Goal: Task Accomplishment & Management: Manage account settings

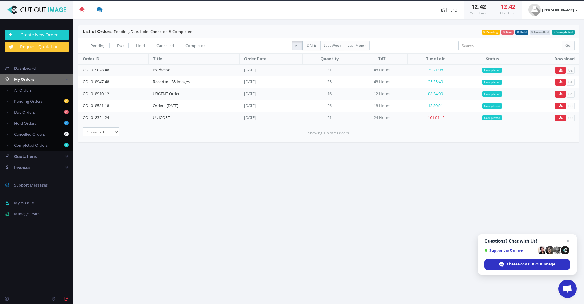
click at [569, 241] on span "Cerrar el chat" at bounding box center [569, 241] width 8 height 8
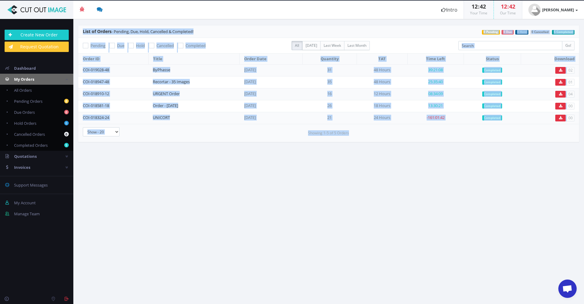
click at [569, 241] on section "List of Orders - Pending, Due, Hold, Cancelled & Completed! 5 Completed 0 Cance…" at bounding box center [328, 161] width 511 height 285
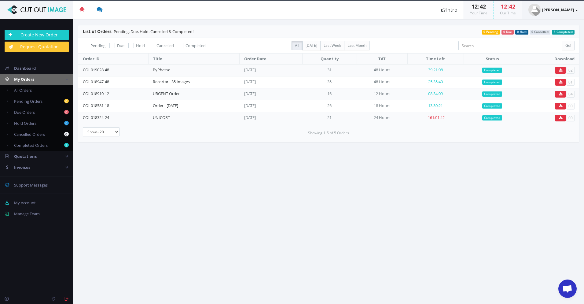
click at [577, 10] on b at bounding box center [577, 10] width 2 height 1
click at [539, 66] on link "Logout" at bounding box center [554, 65] width 48 height 9
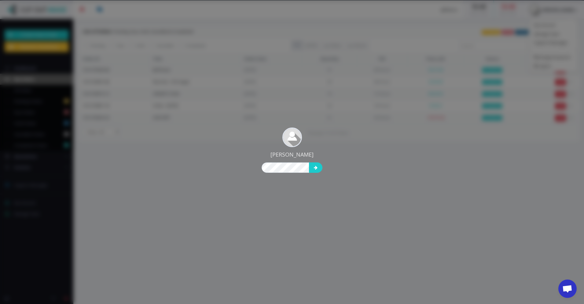
click at [274, 228] on div "Jordi Canosa" at bounding box center [292, 152] width 584 height 304
click at [578, 10] on div "Jordi Canosa" at bounding box center [292, 152] width 584 height 304
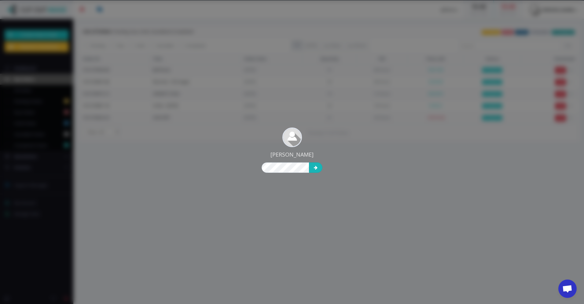
click at [314, 168] on icon "submit" at bounding box center [316, 167] width 4 height 4
